Goal: Task Accomplishment & Management: Manage account settings

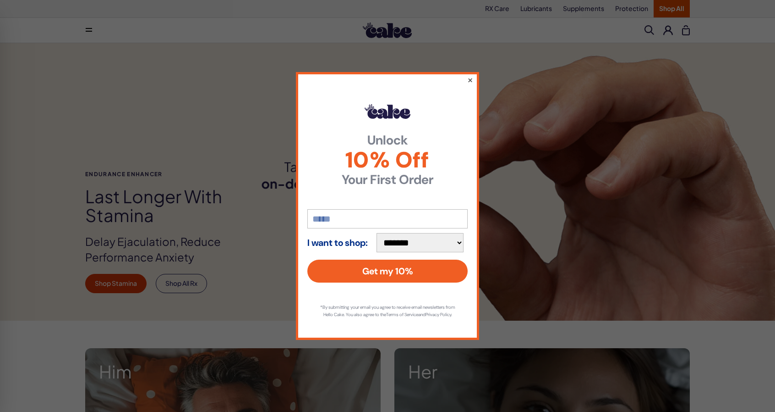
click at [472, 77] on button "×" at bounding box center [470, 79] width 6 height 11
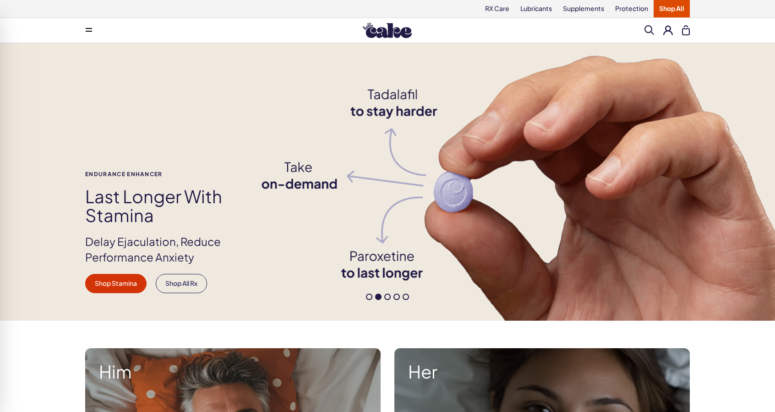
click at [671, 31] on button at bounding box center [669, 30] width 10 height 10
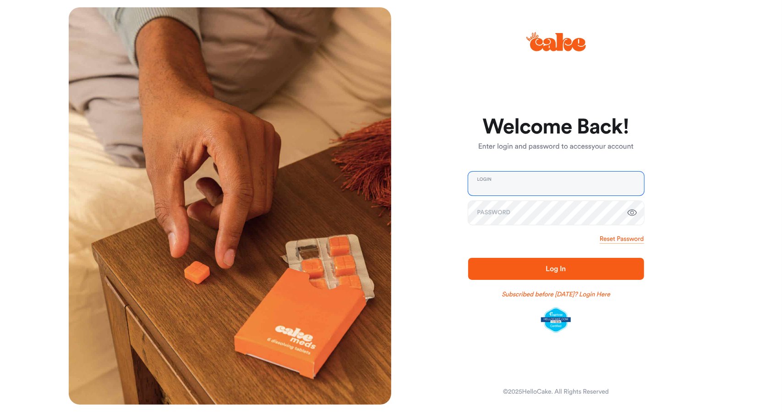
click at [538, 185] on input "email" at bounding box center [556, 183] width 176 height 24
type input "**********"
click at [563, 267] on span "Log In" at bounding box center [556, 268] width 20 height 7
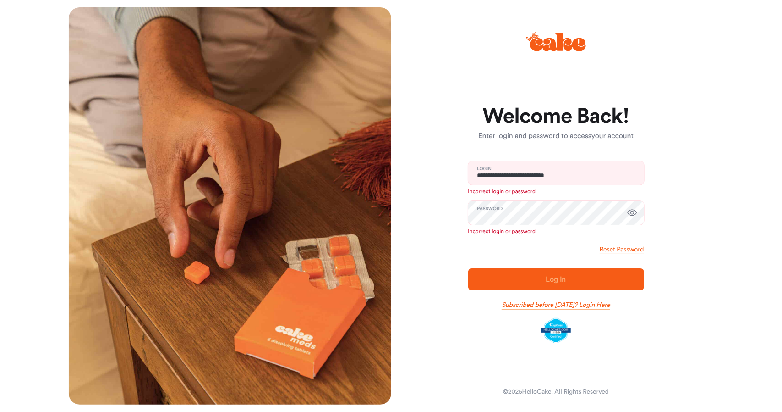
click at [599, 305] on link "Subscribed before Nov 1 2024? Login Here" at bounding box center [556, 304] width 109 height 9
